Goal: Transaction & Acquisition: Obtain resource

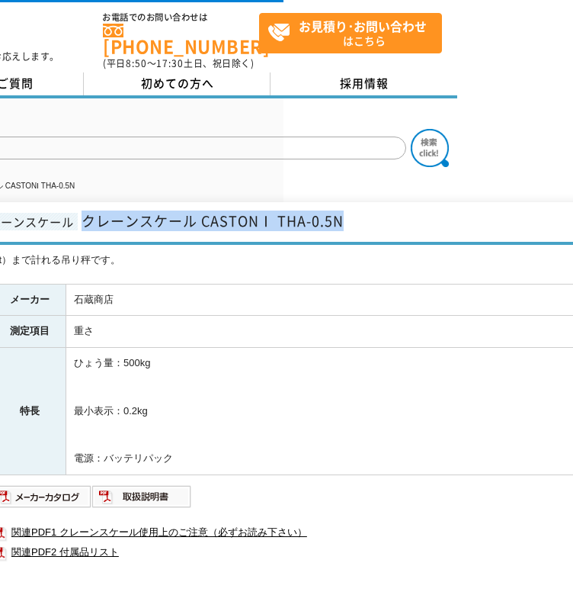
scroll to position [0, 319]
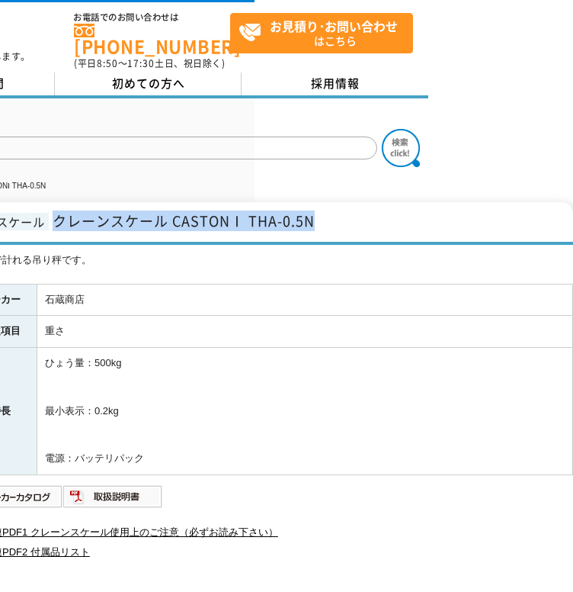
drag, startPoint x: 369, startPoint y: 212, endPoint x: 336, endPoint y: 217, distance: 34.0
click at [336, 217] on h1 "クレーンスケール クレーンスケール CASTONⅠ THA-0.5N" at bounding box center [127, 223] width 892 height 43
copy span "クレーンスケール CASTONⅠ THA-0.5N"
click at [336, 420] on td "ひょう量：500kg 最小表示：0.2kg 電源：バッテリパック" at bounding box center [305, 411] width 536 height 127
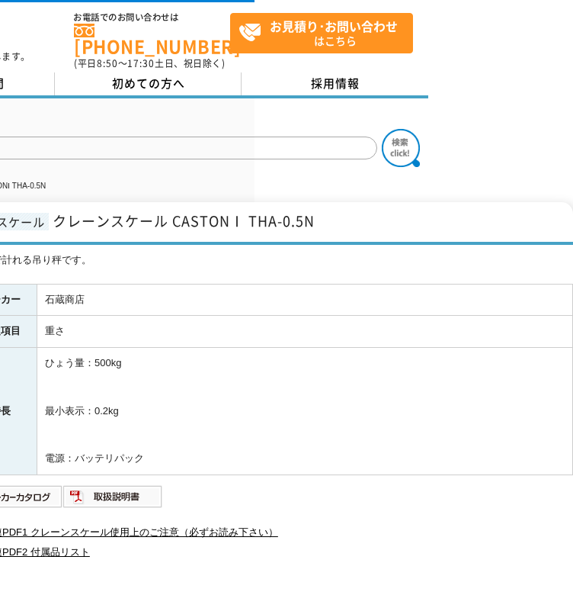
drag, startPoint x: 146, startPoint y: 396, endPoint x: 38, endPoint y: 341, distance: 121.4
click at [38, 348] on td "ひょう量：500kg 最小表示：0.2kg 電源：バッテリパック" at bounding box center [305, 411] width 536 height 127
copy td "ひょう量：500kg 最小表示：0.2kg"
click at [413, 503] on div "メーカー 石蔵商店 測定項目 重さ 特長 ひょう量：500kg 最小表示：0.2kg 電源：バッテリパック 関連PDF1 クレーンスケール使用上のご注意（必ず…" at bounding box center [268, 448] width 610 height 328
click at [47, 484] on img at bounding box center [13, 496] width 100 height 24
